Goal: Task Accomplishment & Management: Manage account settings

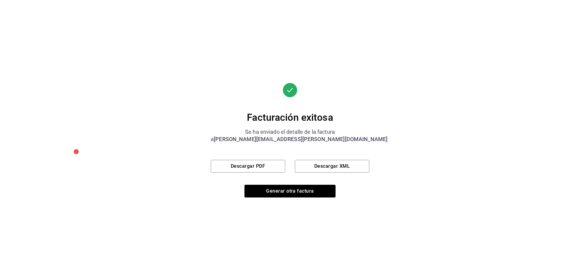
scroll to position [211, 0]
click at [283, 194] on button "Generar otra factura" at bounding box center [290, 191] width 91 height 13
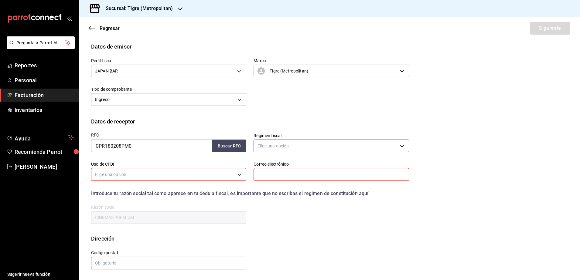
scroll to position [0, 0]
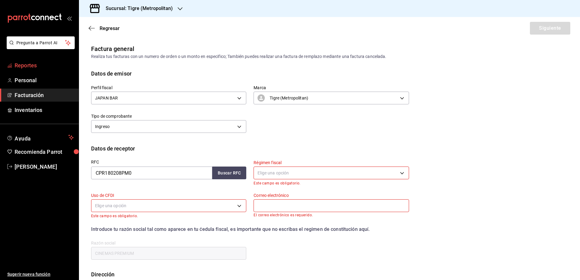
click at [33, 68] on span "Reportes" at bounding box center [44, 65] width 59 height 8
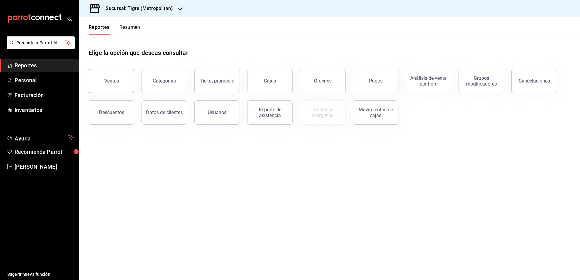
click at [108, 89] on button "Ventas" at bounding box center [112, 81] width 46 height 24
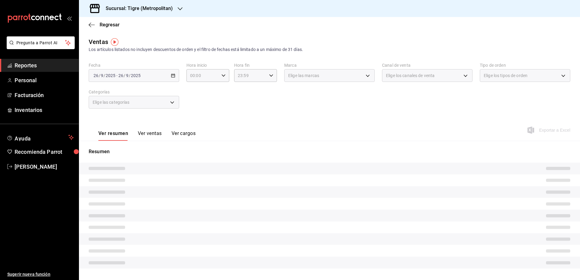
click at [173, 78] on div "[DATE] [DATE] - [DATE] [DATE]" at bounding box center [134, 75] width 91 height 13
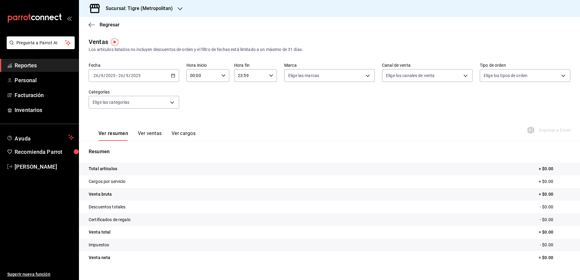
click at [23, 66] on span "Reportes" at bounding box center [44, 65] width 59 height 8
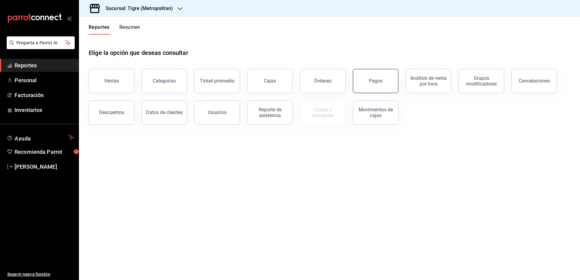
click at [362, 85] on button "Pagos" at bounding box center [376, 81] width 46 height 24
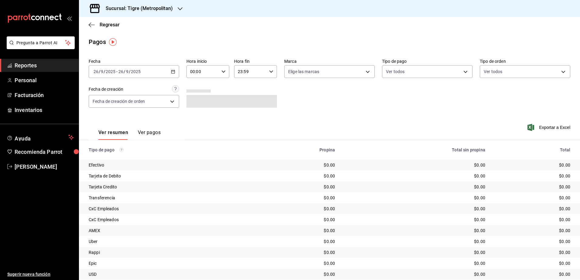
click at [173, 71] on icon "button" at bounding box center [173, 72] width 4 height 4
click at [123, 154] on li "Rango de fechas" at bounding box center [117, 159] width 57 height 14
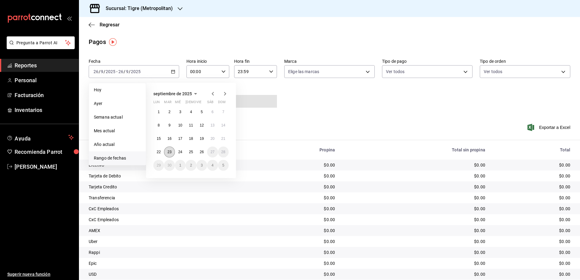
click at [167, 153] on abbr "23" at bounding box center [169, 152] width 4 height 4
click at [179, 151] on abbr "24" at bounding box center [180, 152] width 4 height 4
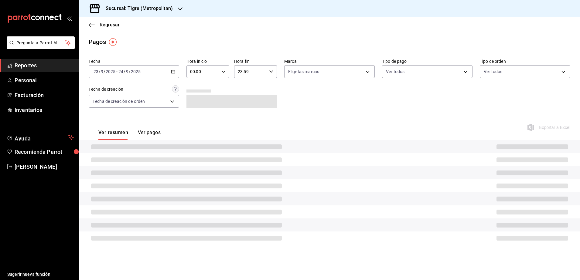
click at [222, 74] on div "00:00 Hora inicio" at bounding box center [208, 71] width 43 height 13
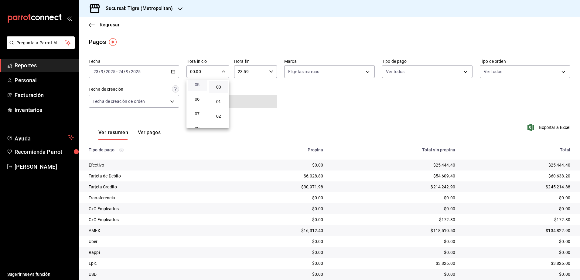
scroll to position [76, 0]
click at [201, 87] on button "05" at bounding box center [197, 84] width 19 height 12
type input "05:00"
click at [269, 70] on div at bounding box center [290, 140] width 580 height 280
click at [270, 70] on icon "button" at bounding box center [271, 72] width 4 height 4
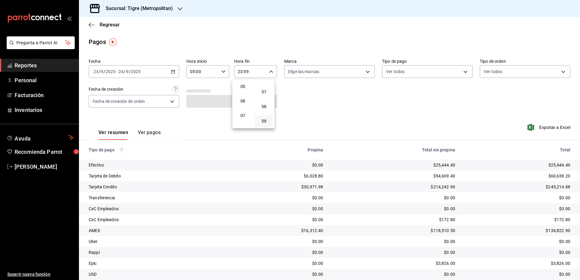
scroll to position [36, 0]
click at [243, 112] on button "04" at bounding box center [243, 110] width 19 height 12
type input "04:59"
click at [357, 222] on div at bounding box center [290, 140] width 580 height 280
click at [171, 70] on \(Stroke\) "button" at bounding box center [173, 71] width 4 height 3
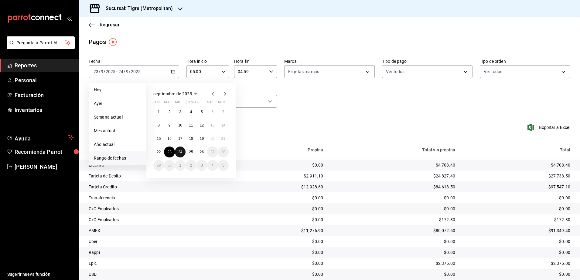
click at [181, 150] on abbr "24" at bounding box center [180, 152] width 4 height 4
click at [198, 153] on button "26" at bounding box center [202, 152] width 11 height 11
type input "00:00"
type input "23:59"
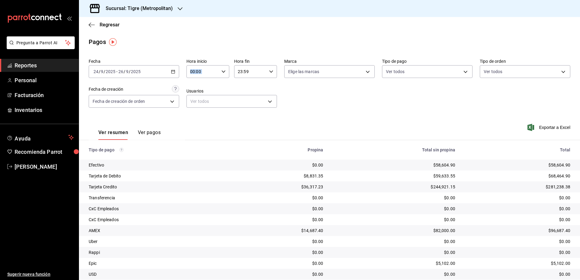
click at [219, 73] on div "00:00 Hora inicio" at bounding box center [208, 71] width 43 height 13
click at [197, 118] on button "05" at bounding box center [196, 122] width 19 height 12
type input "05:00"
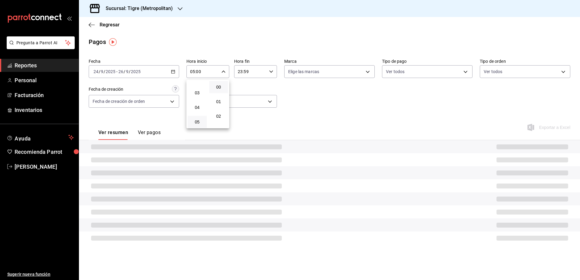
click at [271, 77] on div at bounding box center [290, 140] width 580 height 280
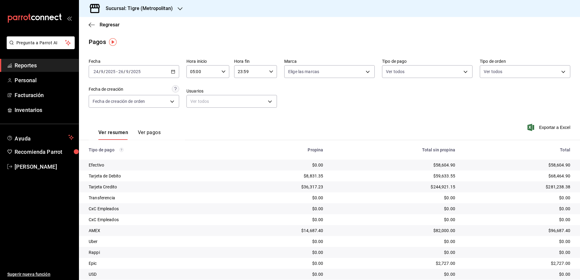
click at [270, 73] on icon "button" at bounding box center [271, 72] width 4 height 4
click at [244, 111] on span "04" at bounding box center [243, 110] width 12 height 5
type input "04:59"
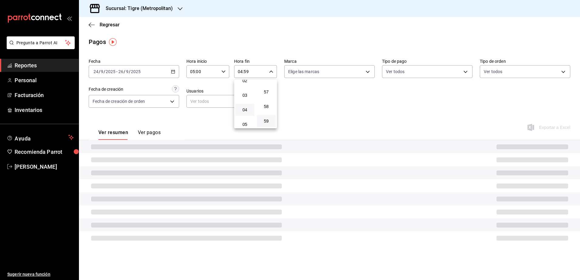
click at [353, 116] on div at bounding box center [290, 140] width 580 height 280
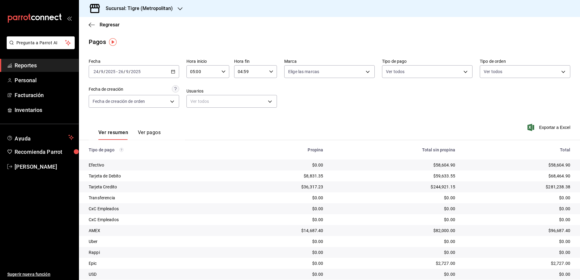
click at [172, 70] on \(Stroke\) "button" at bounding box center [172, 70] width 0 height 0
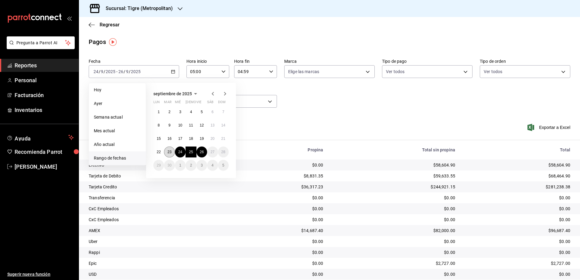
click at [168, 154] on abbr "23" at bounding box center [169, 152] width 4 height 4
click at [202, 155] on button "26" at bounding box center [202, 152] width 11 height 11
type input "00:00"
type input "23:59"
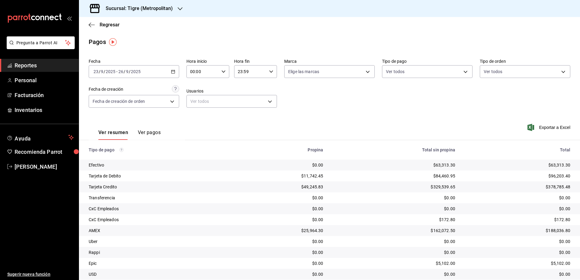
click at [222, 72] on \(Stroke\) "button" at bounding box center [224, 71] width 4 height 2
click at [197, 87] on button "05" at bounding box center [196, 84] width 19 height 12
type input "05:00"
click at [269, 74] on div at bounding box center [290, 140] width 580 height 280
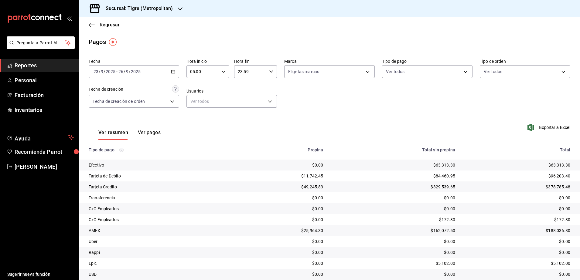
click at [269, 74] on div "23:59 Hora fin" at bounding box center [255, 71] width 43 height 13
click at [245, 112] on span "04" at bounding box center [243, 110] width 12 height 5
type input "04:59"
click at [376, 231] on div at bounding box center [290, 140] width 580 height 280
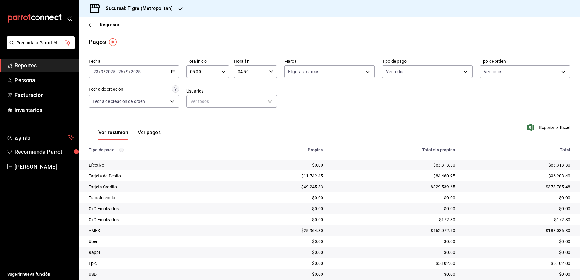
click at [413, 125] on div "Ver resumen Ver pagos Exportar a Excel" at bounding box center [329, 131] width 501 height 32
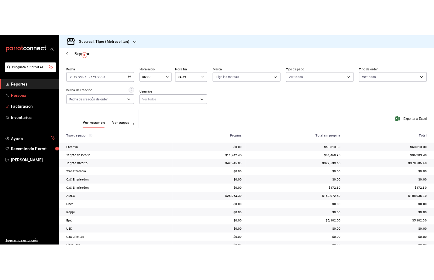
scroll to position [15, 0]
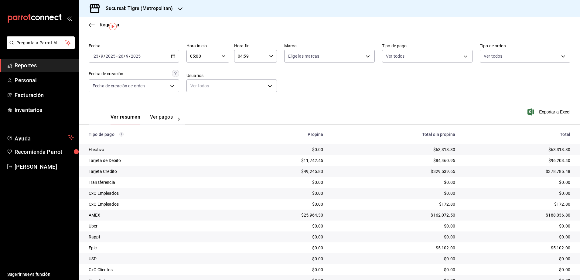
click at [42, 68] on span "Reportes" at bounding box center [44, 65] width 59 height 8
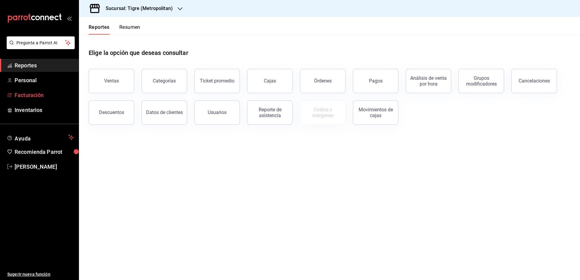
click at [51, 92] on span "Facturación" at bounding box center [44, 95] width 59 height 8
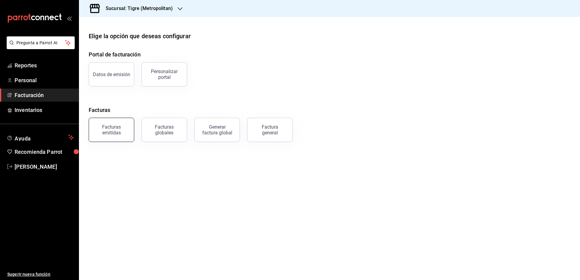
click at [128, 134] on div "Facturas emitidas" at bounding box center [112, 130] width 38 height 12
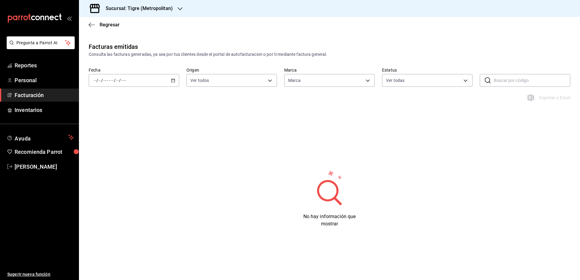
type input "d2a20516-989b-40fe-838d-c8b0b31ef0ff"
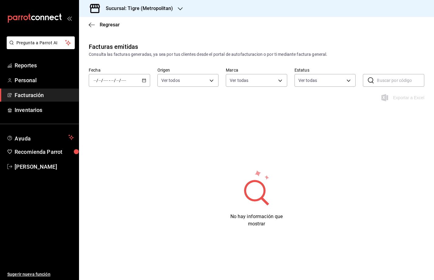
click at [146, 78] on div "/ / - / /" at bounding box center [119, 80] width 61 height 13
click at [113, 170] on span "Rango de fechas" at bounding box center [117, 167] width 47 height 6
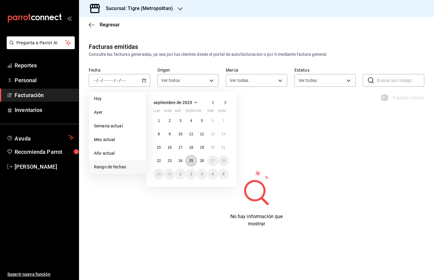
click at [189, 163] on button "25" at bounding box center [191, 161] width 11 height 11
click at [203, 164] on button "26" at bounding box center [202, 161] width 11 height 11
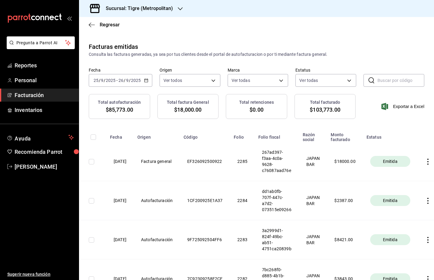
click at [145, 9] on h3 "Sucursal: Tigre (Metropolitan)" at bounding box center [137, 8] width 72 height 7
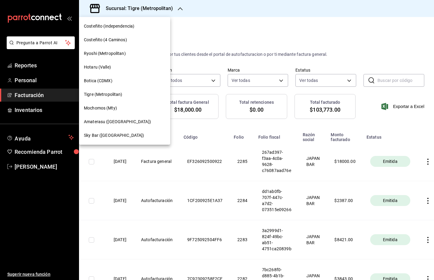
click at [125, 56] on div "Ryoshi (Metropolitan)" at bounding box center [124, 53] width 81 height 6
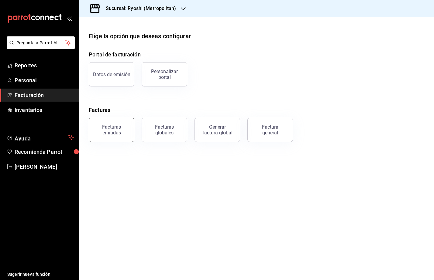
click at [121, 122] on button "Facturas emitidas" at bounding box center [112, 130] width 46 height 24
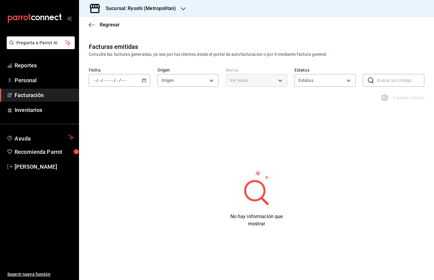
type input "ORDER_INVOICE,GENERAL_INVOICE"
type input "ACTIVE,PENDING_CANCELLATION,CANCELLED,PRE_CANCELLED"
type input "afd8f7e0-6441-4225-b079-3ecb6f1759bb,a0f13850-a6cf-4674-87cd-ec670d2b59b9"
click at [145, 84] on div "/ / - / /" at bounding box center [119, 80] width 61 height 13
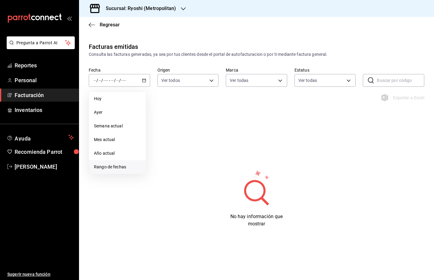
click at [130, 166] on span "Rango de fechas" at bounding box center [117, 167] width 47 height 6
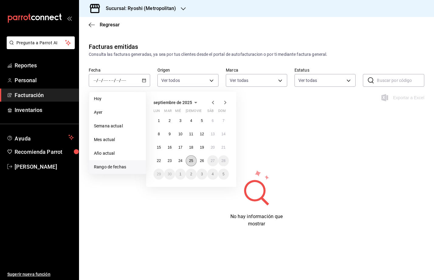
click at [191, 156] on button "25" at bounding box center [191, 161] width 11 height 11
click at [200, 161] on abbr "26" at bounding box center [202, 161] width 4 height 4
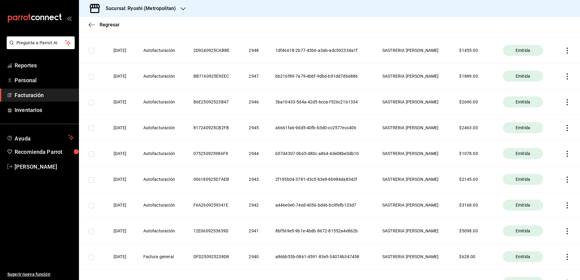
scroll to position [190, 0]
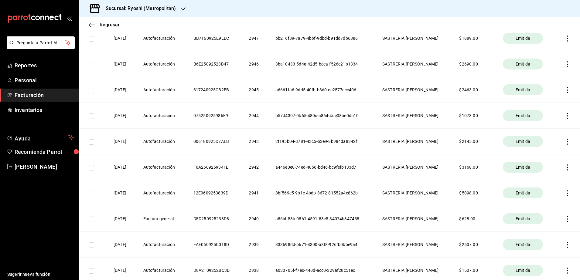
click at [565, 218] on icon "button" at bounding box center [568, 219] width 6 height 6
click at [548, 220] on div "Descargar XML" at bounding box center [542, 220] width 29 height 5
click at [92, 222] on input "checkbox" at bounding box center [91, 219] width 5 height 5
checkbox input "true"
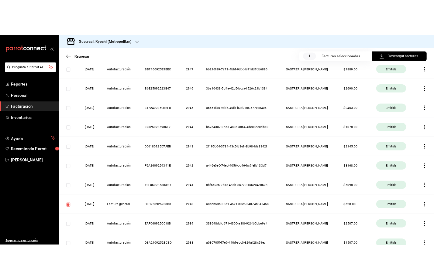
scroll to position [197, 0]
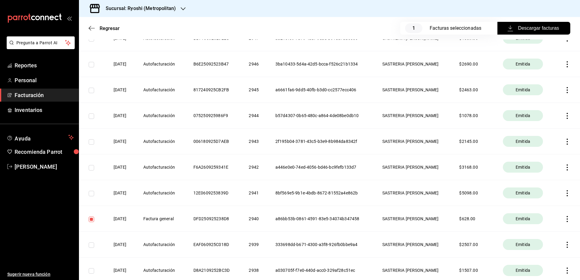
click at [515, 29] on span "Descargar facturas" at bounding box center [534, 28] width 50 height 7
